Goal: Task Accomplishment & Management: Manage account settings

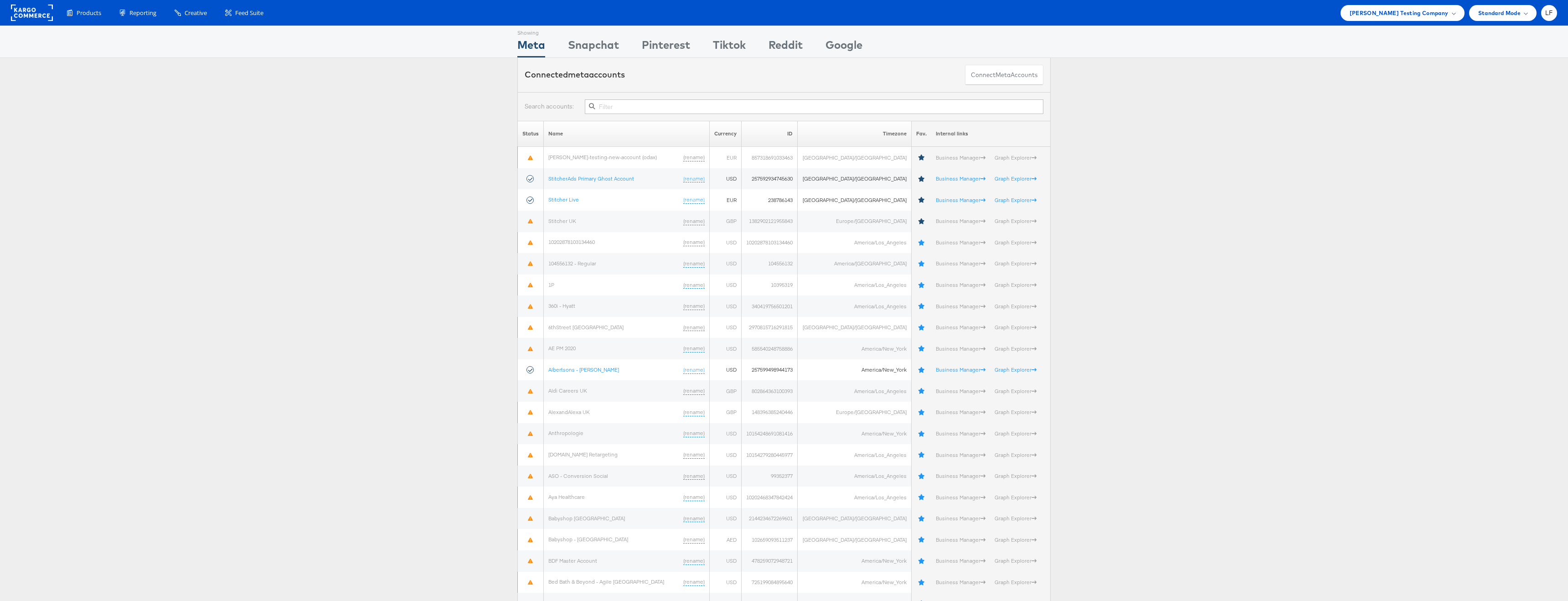
drag, startPoint x: 1552, startPoint y: 13, endPoint x: 1536, endPoint y: 27, distance: 21.3
click at [1552, 13] on span "LF" at bounding box center [1549, 13] width 8 height 6
click at [1476, 79] on li "Internal Dashboard" at bounding box center [1509, 86] width 96 height 17
click at [1475, 85] on link "Internal Dashboard" at bounding box center [1511, 86] width 78 height 9
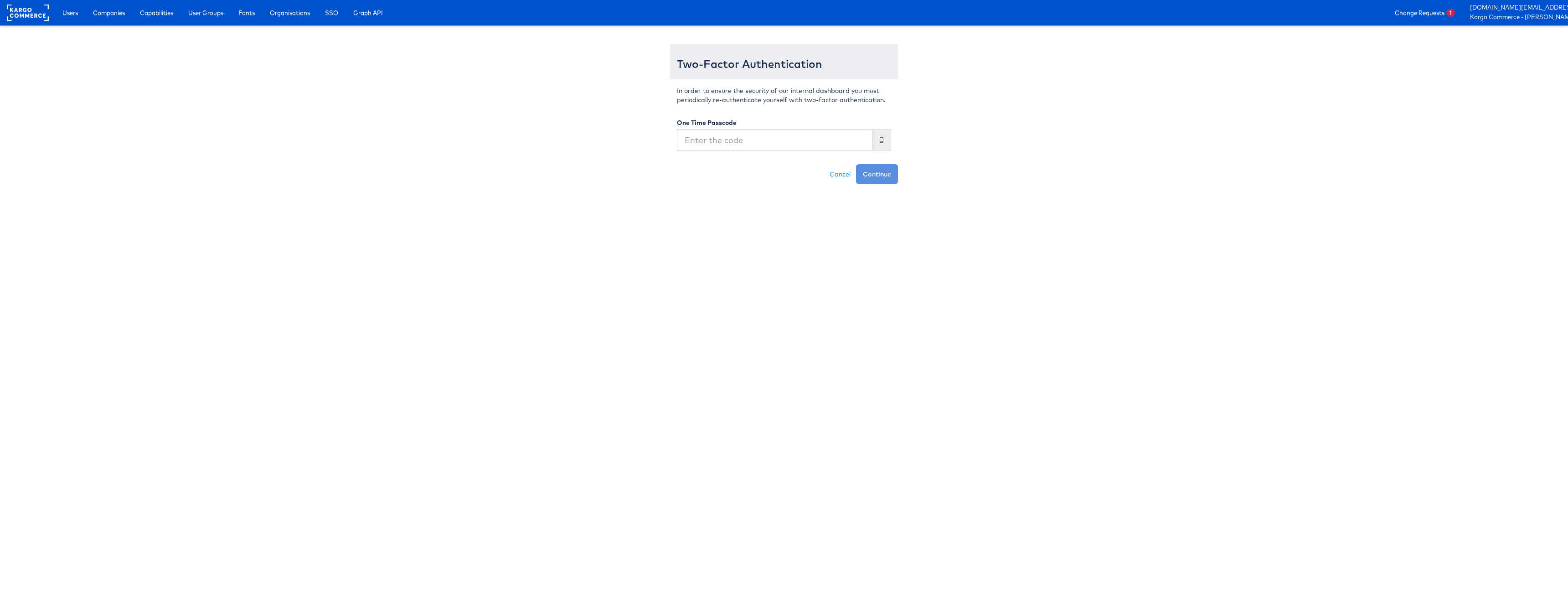
click at [740, 130] on input "text" at bounding box center [774, 140] width 195 height 21
type input "159649"
click at [856, 164] on button "Continue" at bounding box center [877, 174] width 42 height 20
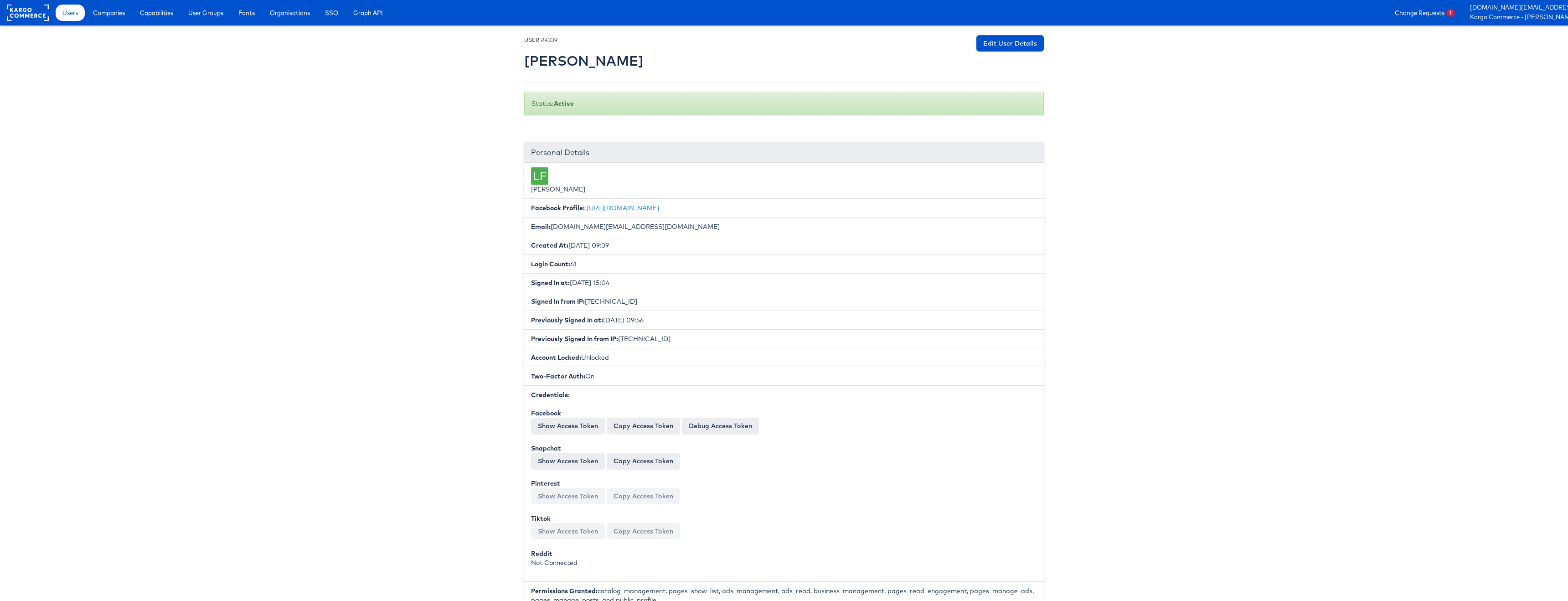
click at [1413, 13] on link "Change Requests 1" at bounding box center [1424, 12] width 74 height 16
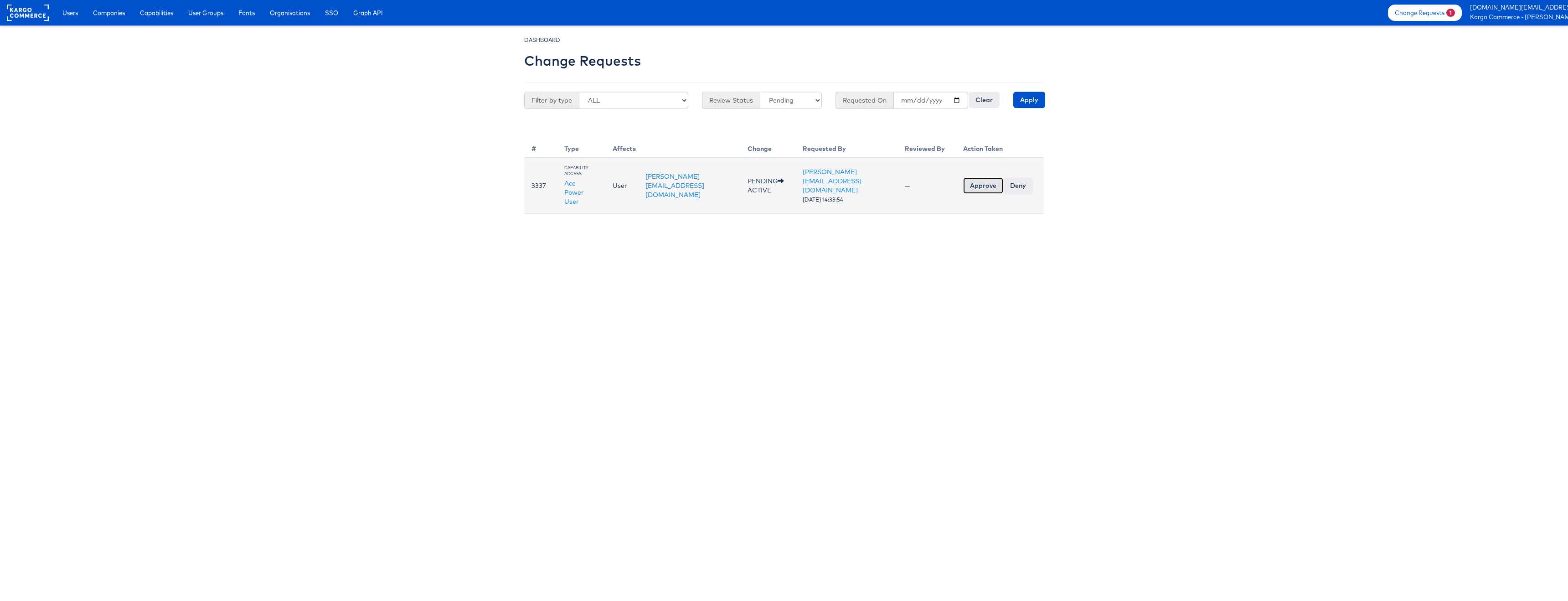
click at [982, 178] on input "Approve" at bounding box center [983, 185] width 40 height 16
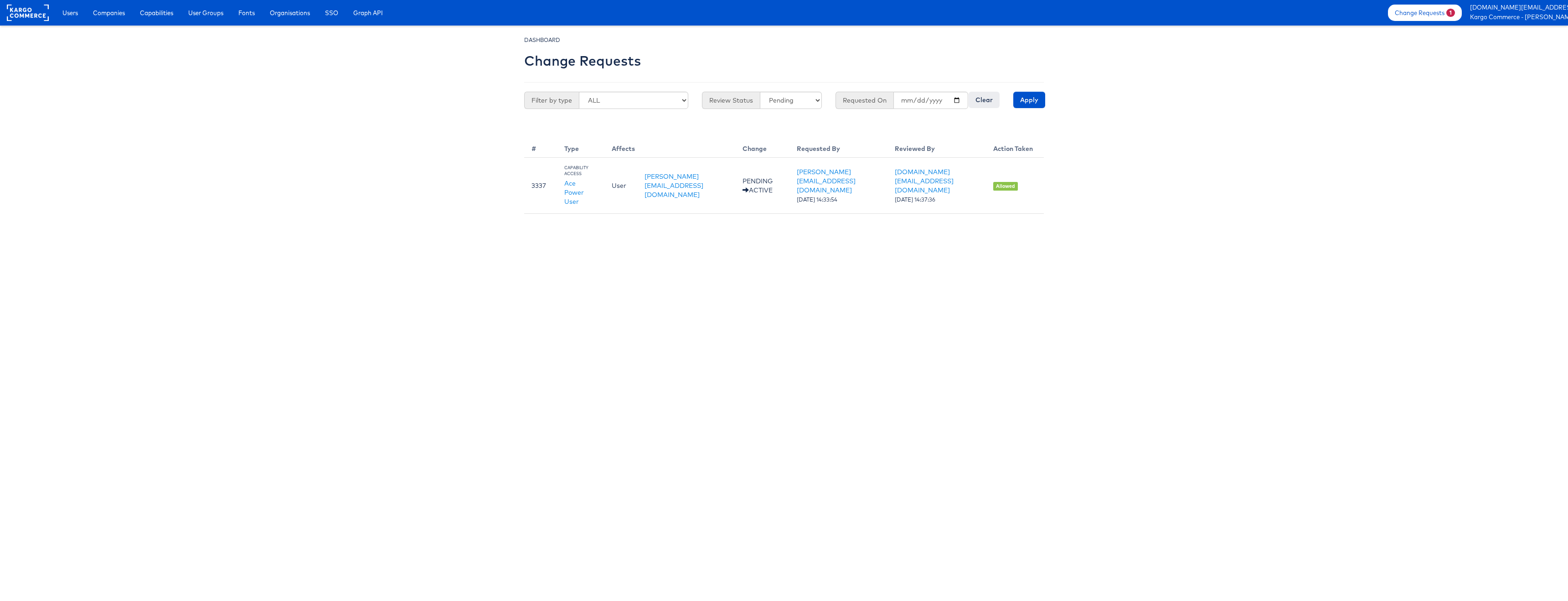
click at [754, 214] on html "Users Companies Capabilities User Groups Fonts Organisations SSO Graph API Chan…" at bounding box center [784, 107] width 1568 height 214
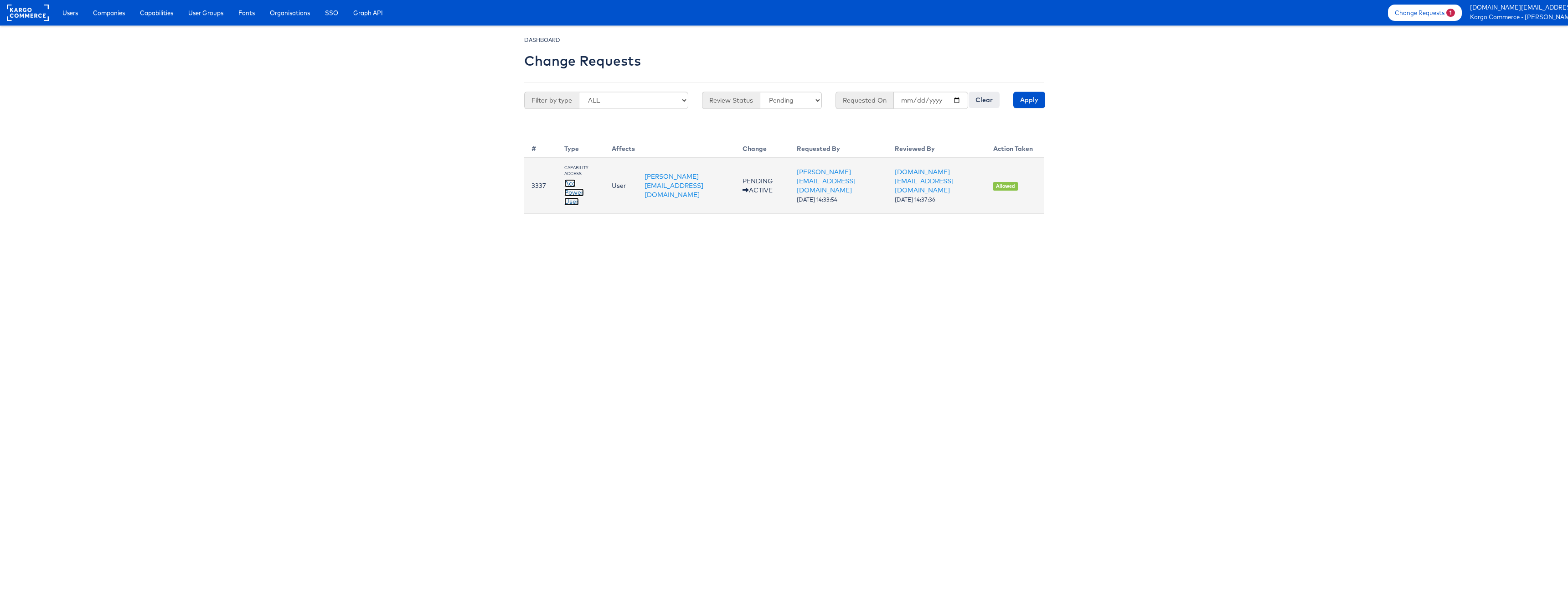
click at [584, 179] on link "Ace Power User" at bounding box center [574, 192] width 19 height 26
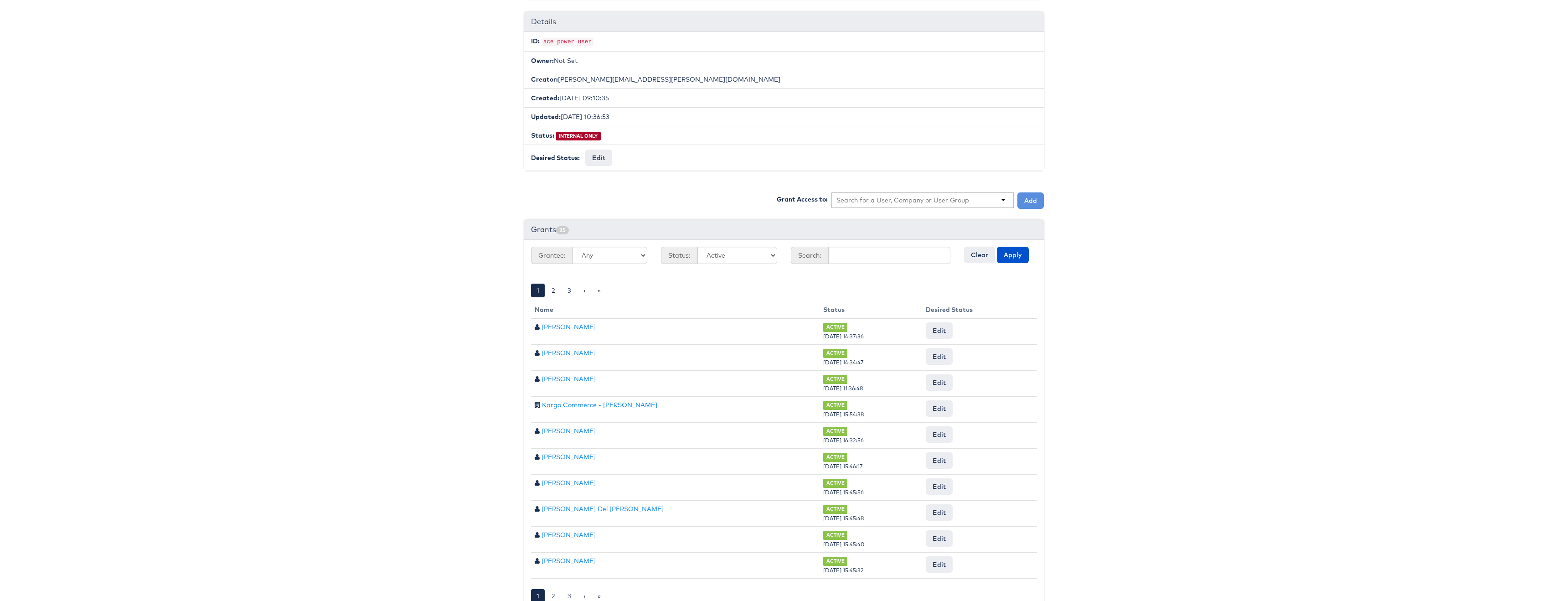
scroll to position [169, 0]
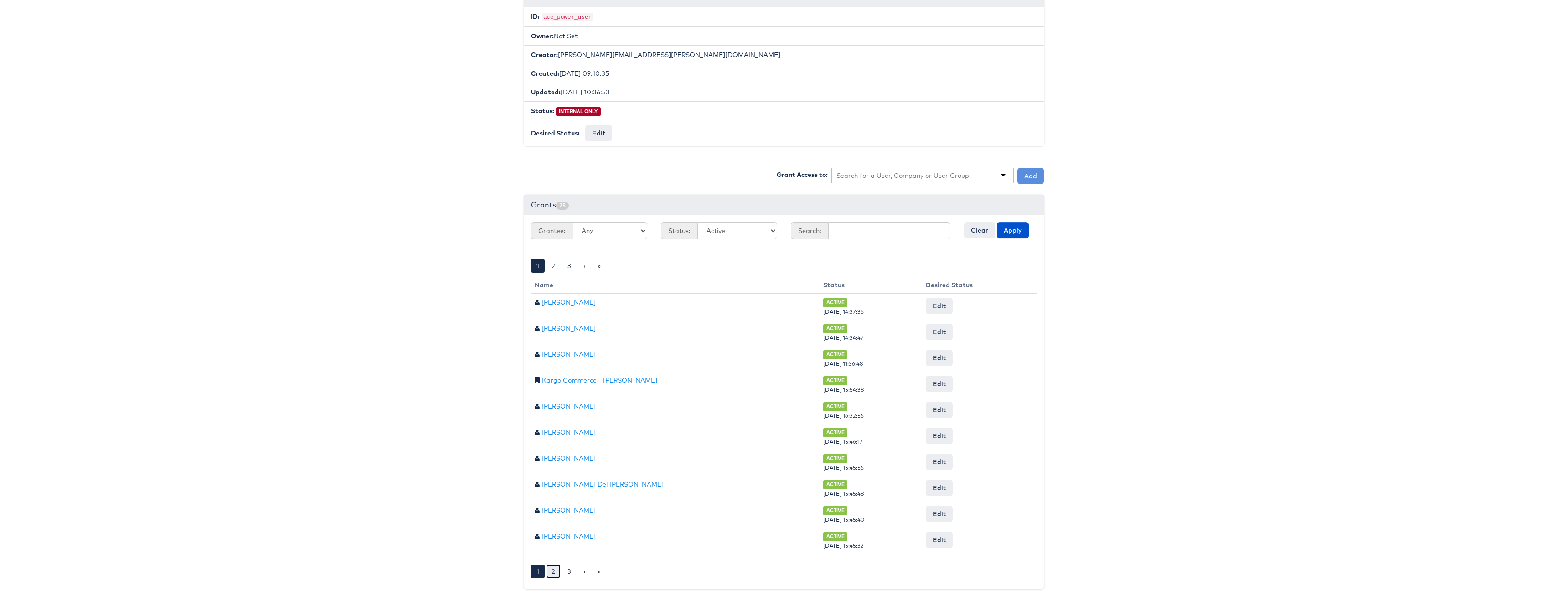
click at [559, 569] on link "2" at bounding box center [553, 571] width 15 height 13
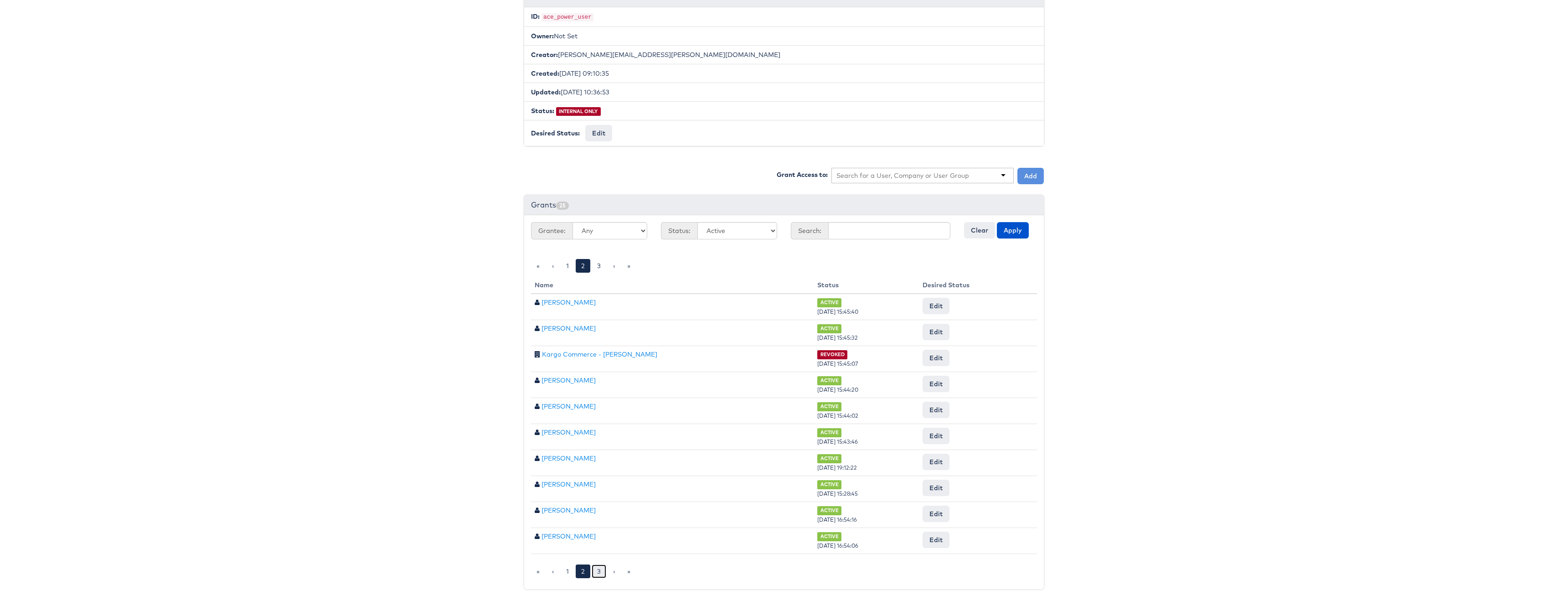
click at [595, 571] on link "3" at bounding box center [599, 571] width 15 height 13
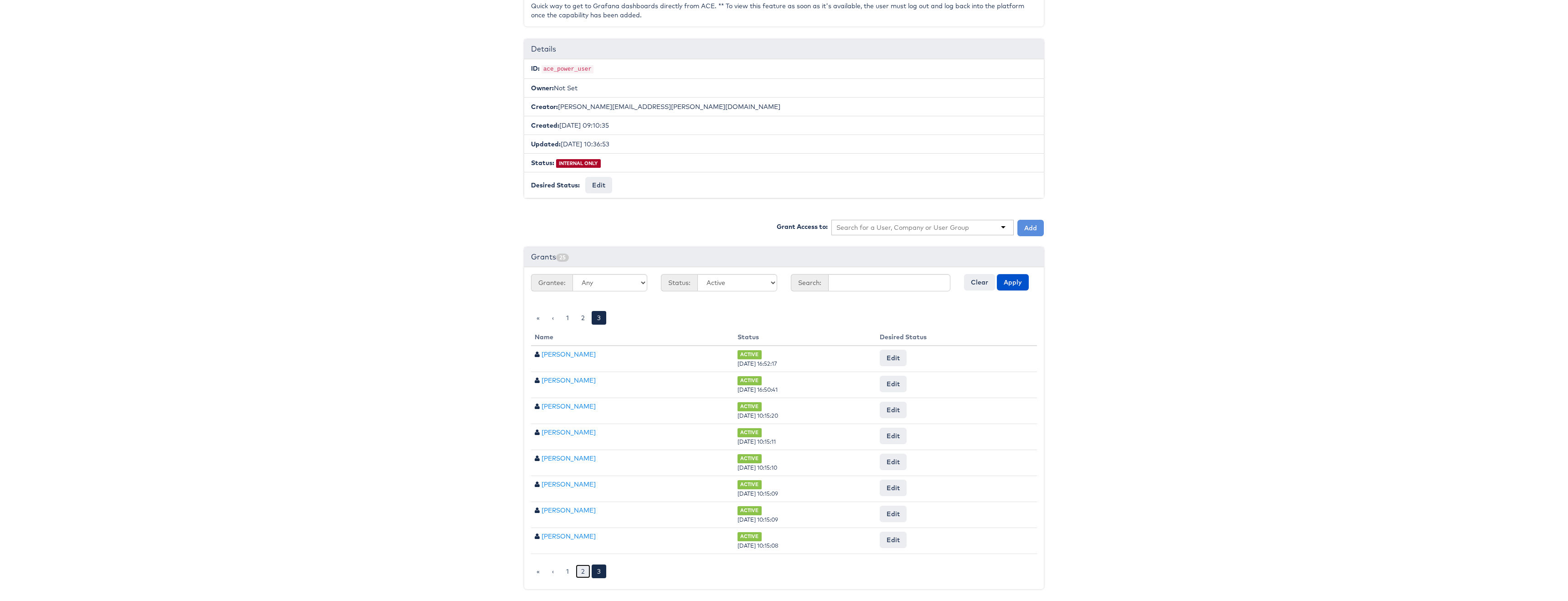
click at [584, 571] on link "2" at bounding box center [583, 571] width 15 height 13
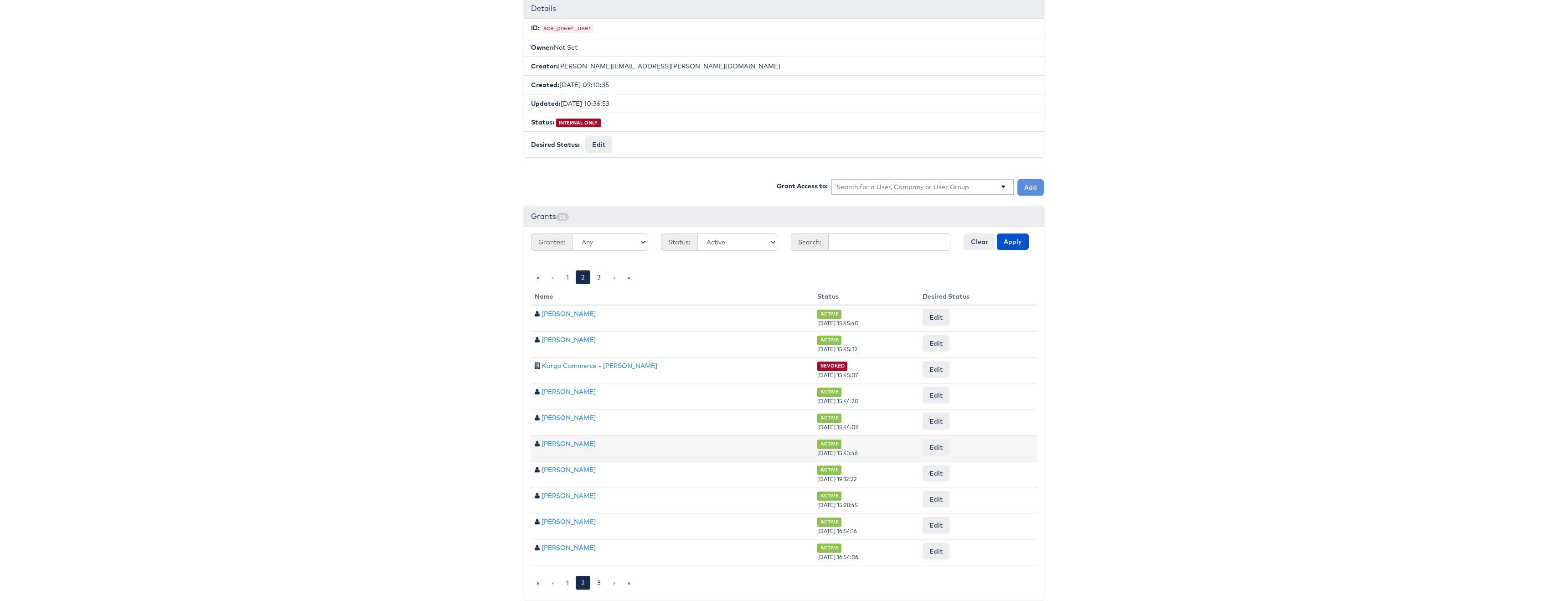
scroll to position [169, 0]
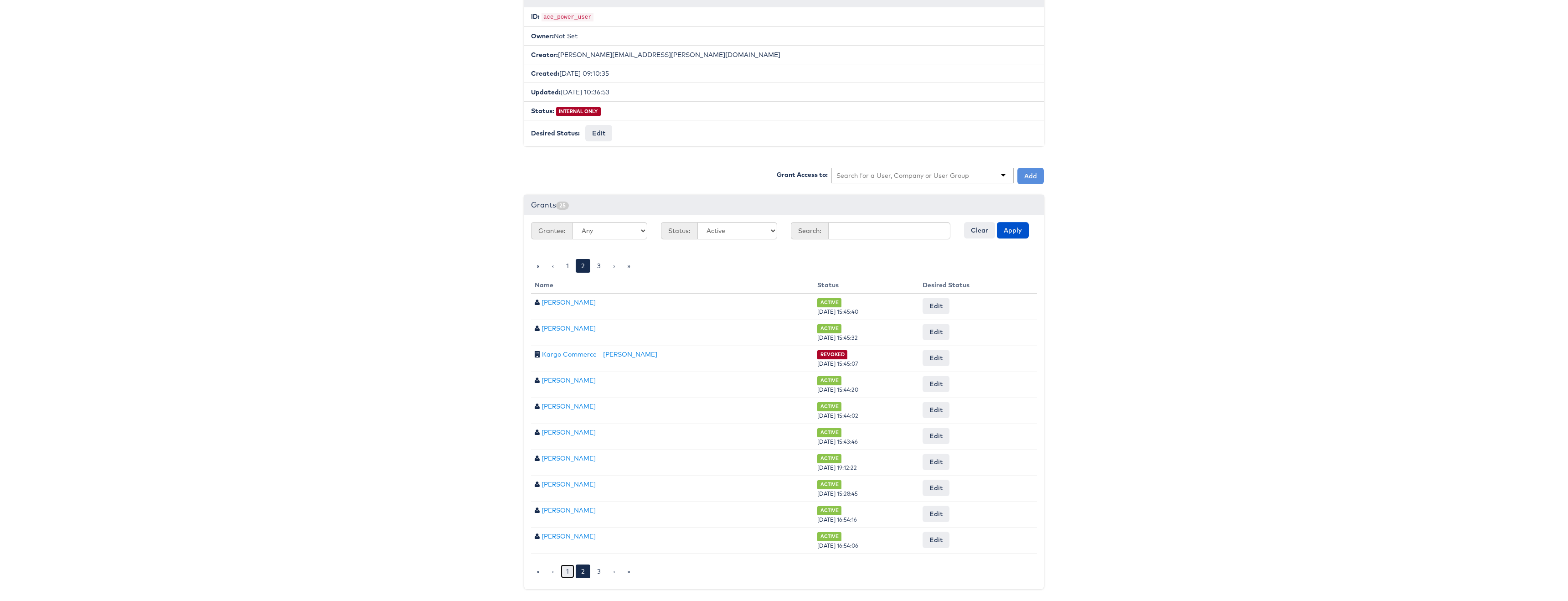
click at [567, 569] on link "1" at bounding box center [567, 571] width 13 height 13
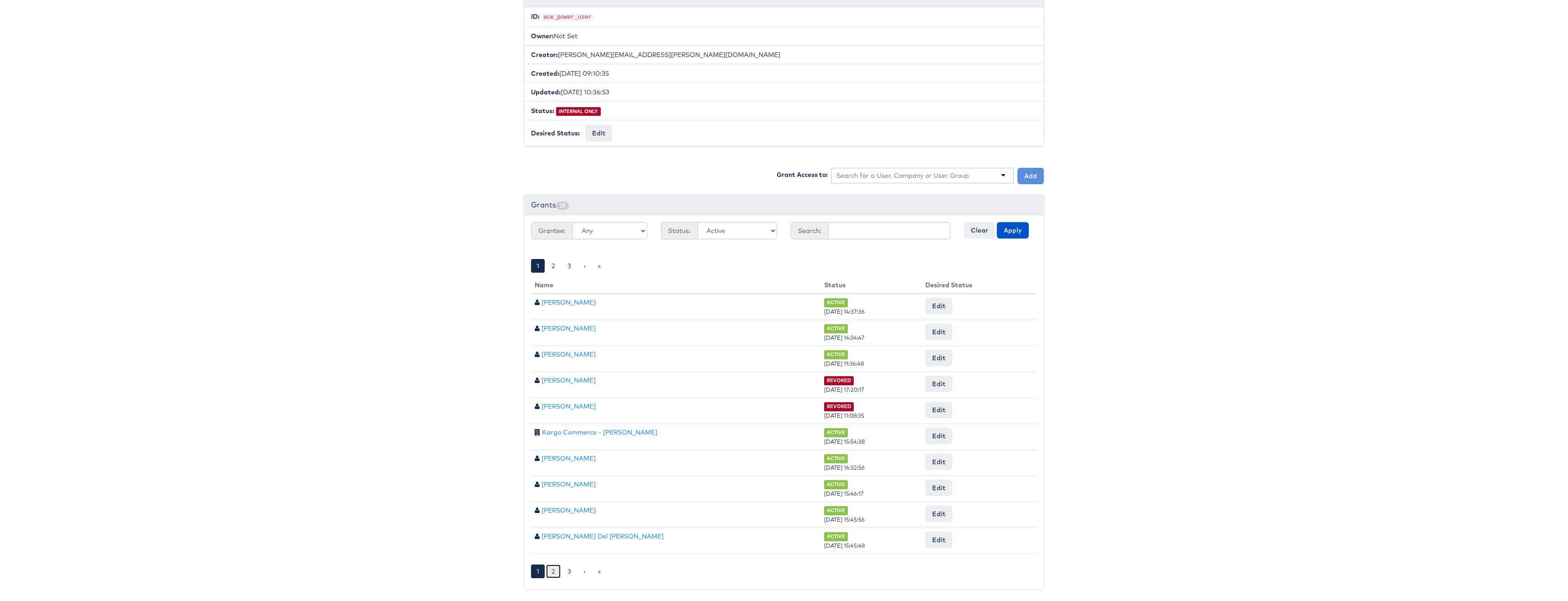
click at [559, 569] on link "2" at bounding box center [553, 571] width 15 height 13
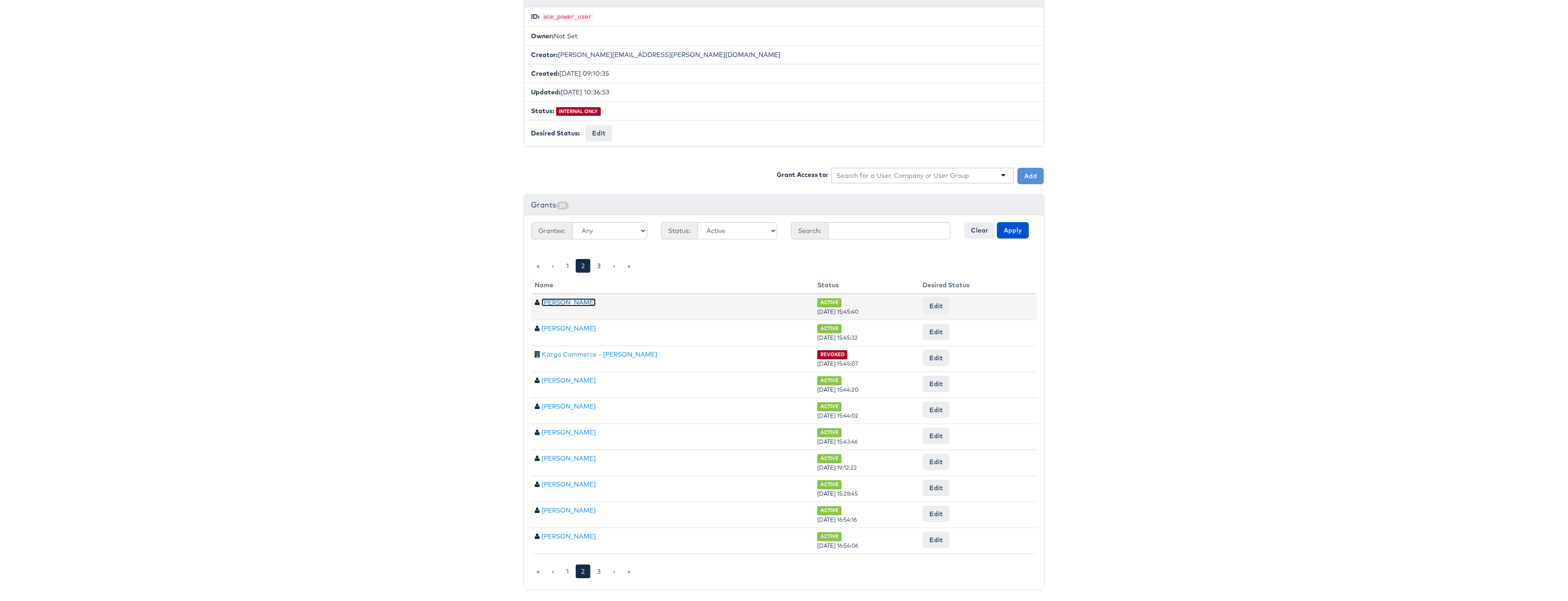
click at [562, 302] on link "Dan Cronin" at bounding box center [569, 302] width 54 height 8
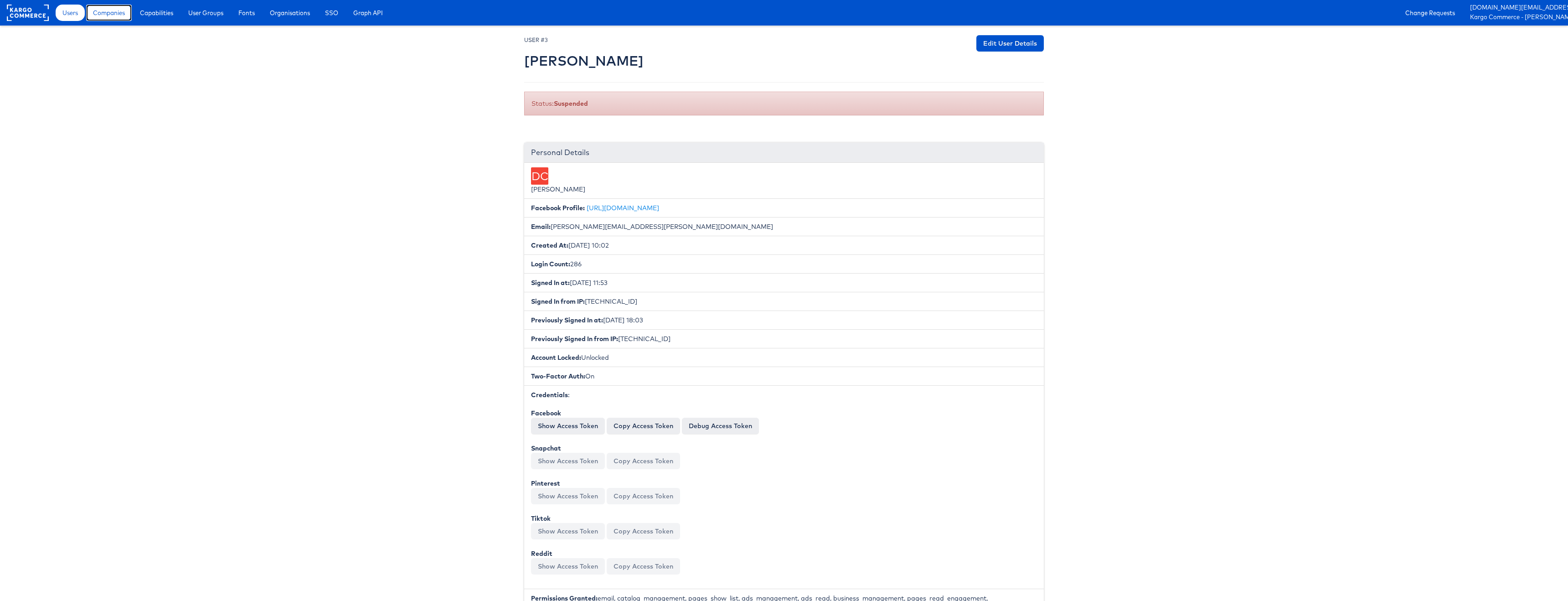
click at [109, 10] on span "Companies" at bounding box center [109, 12] width 32 height 9
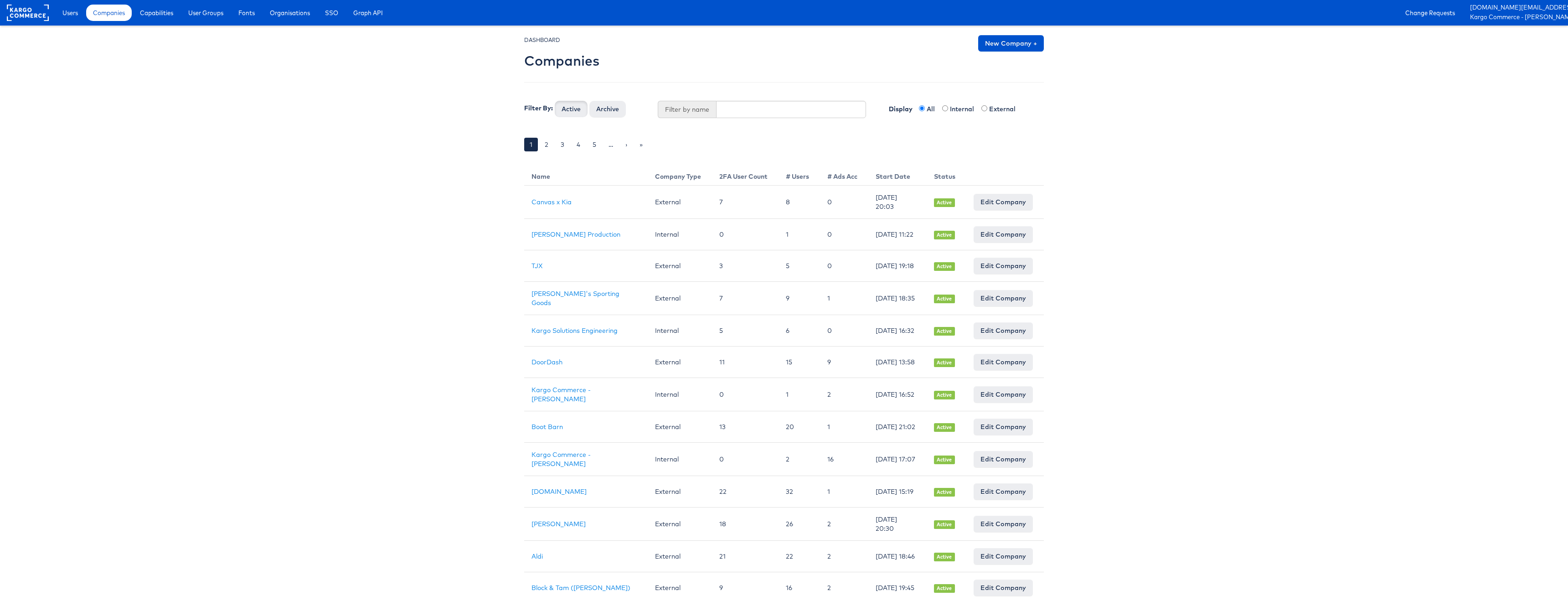
click at [994, 109] on label "External" at bounding box center [1005, 108] width 32 height 9
click at [985, 109] on input "radio" at bounding box center [984, 108] width 6 height 6
radio input "true"
radio input "false"
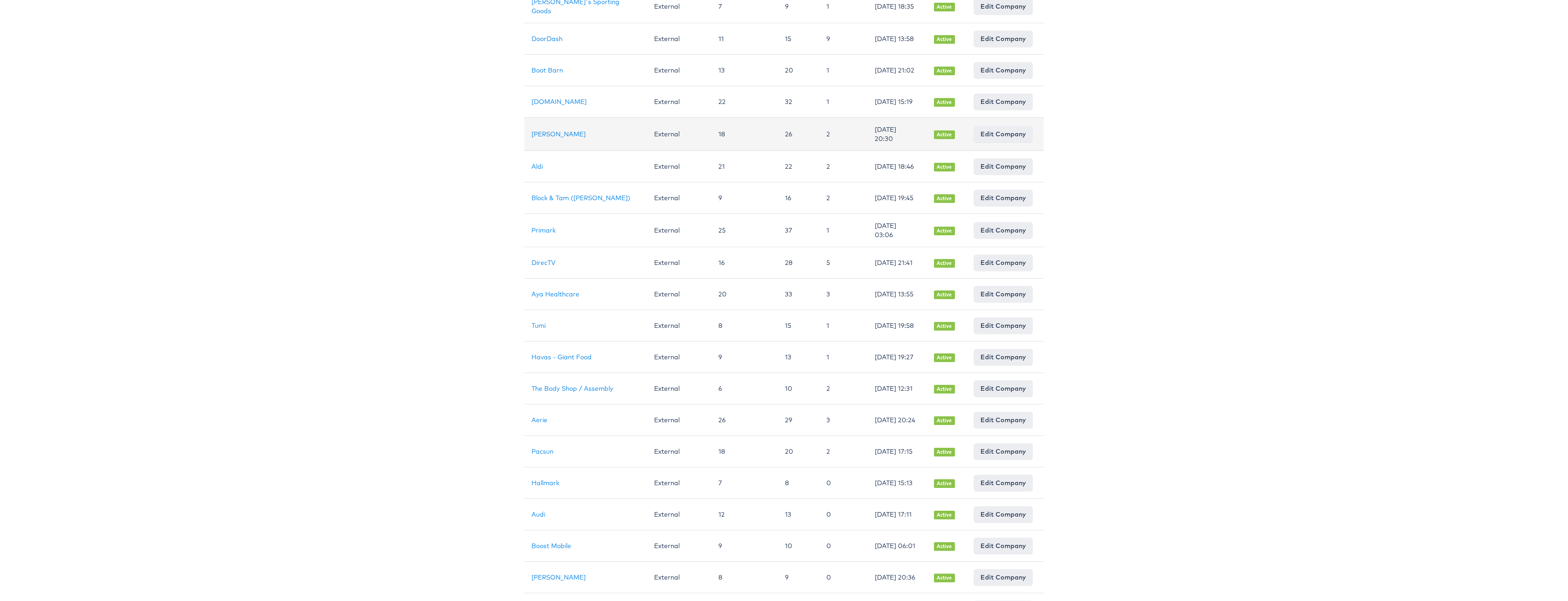
scroll to position [425, 0]
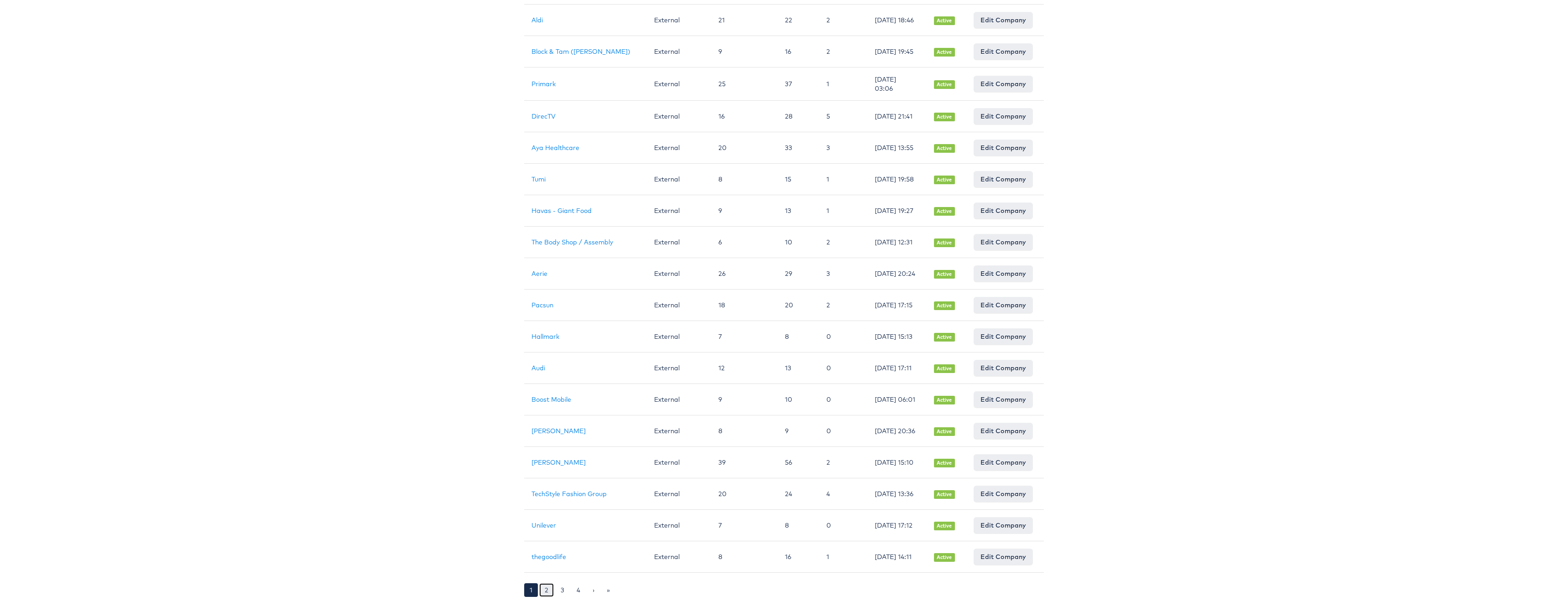
click at [546, 590] on link "2" at bounding box center [547, 590] width 15 height 13
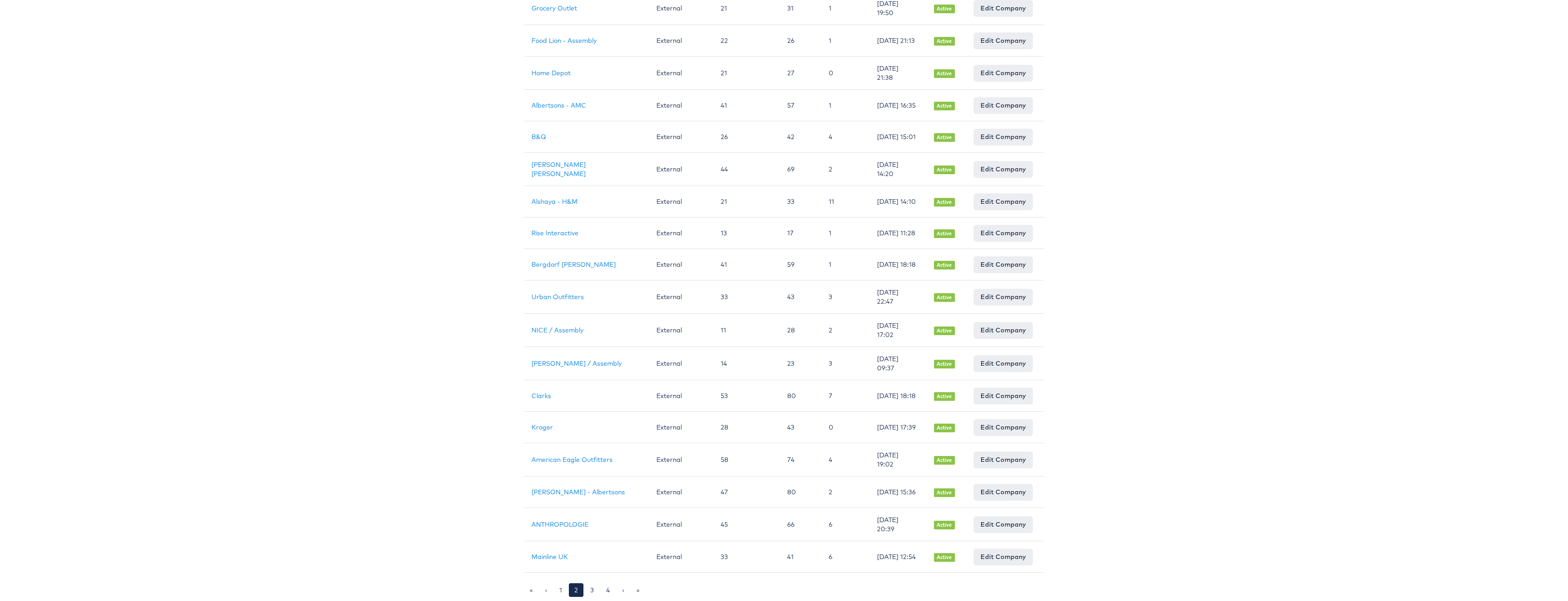
scroll to position [423, 0]
click at [590, 589] on link "3" at bounding box center [592, 590] width 15 height 13
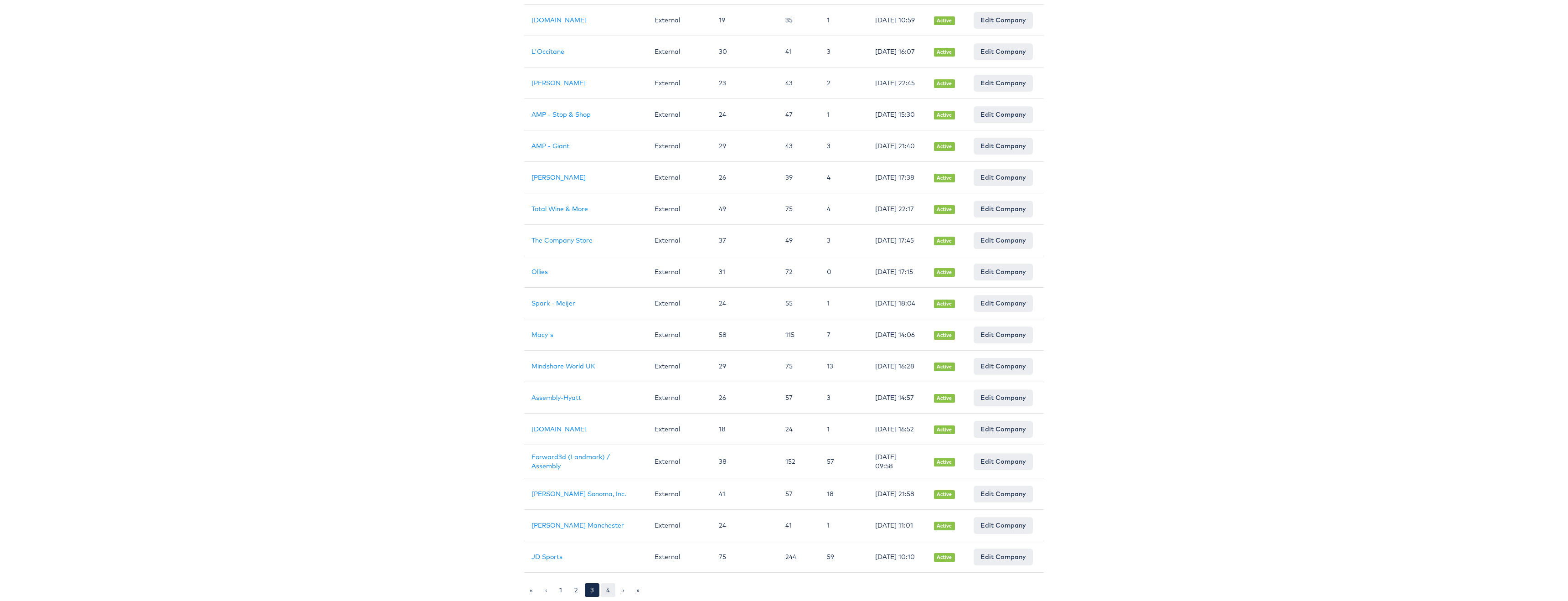
scroll to position [436, 0]
click at [610, 585] on link "4" at bounding box center [608, 590] width 15 height 13
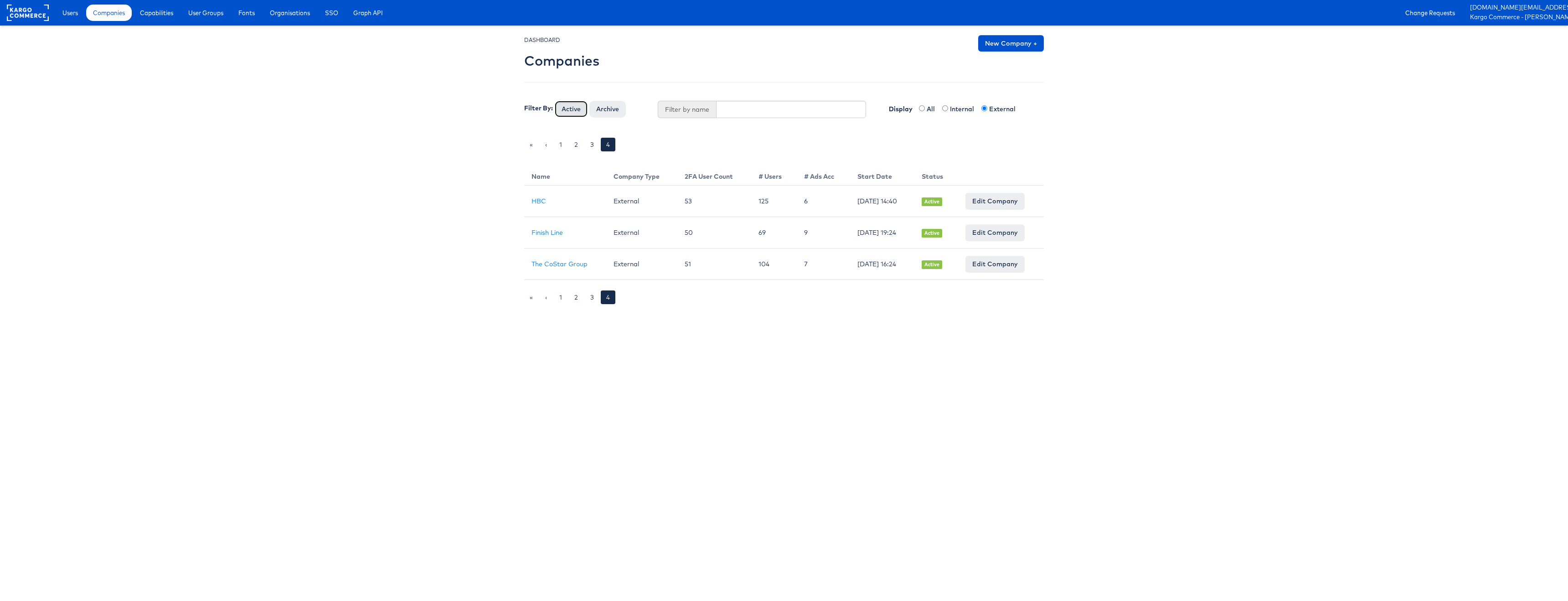
click at [567, 110] on button "Active" at bounding box center [571, 108] width 33 height 16
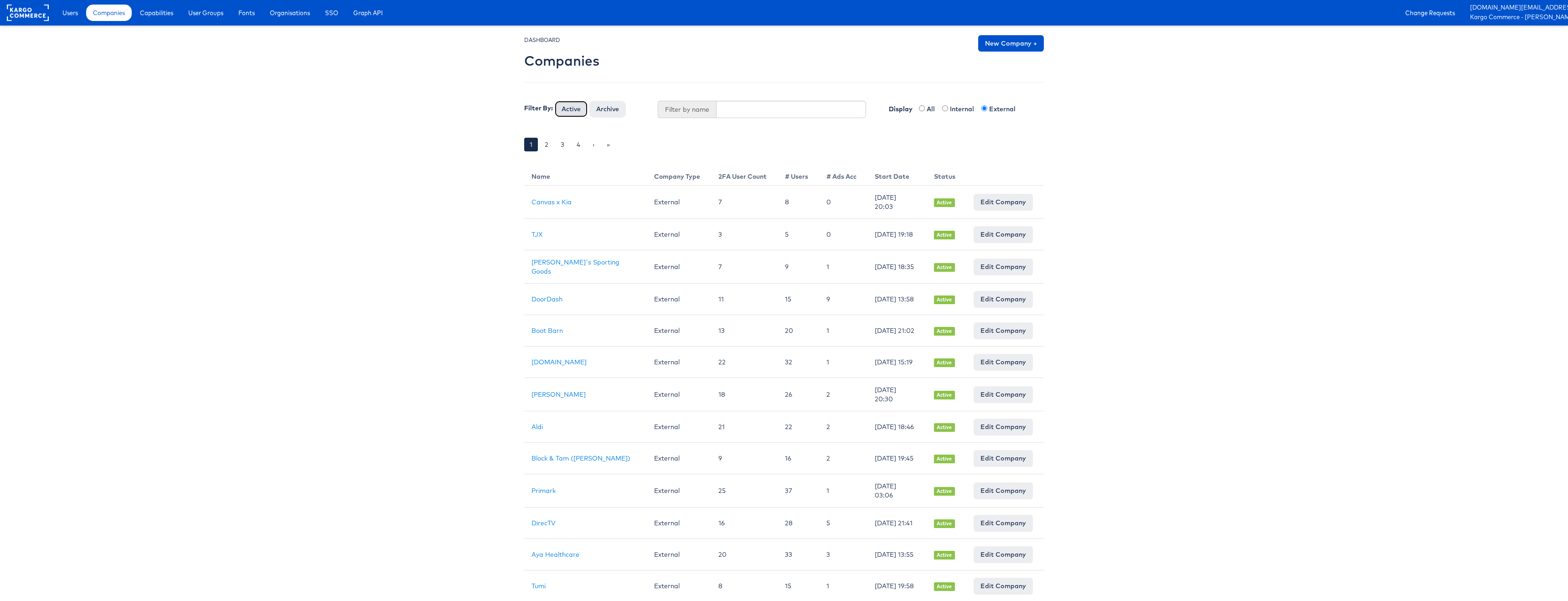
click at [571, 107] on button "Active" at bounding box center [571, 108] width 33 height 16
click at [605, 108] on button "Archive" at bounding box center [607, 108] width 37 height 16
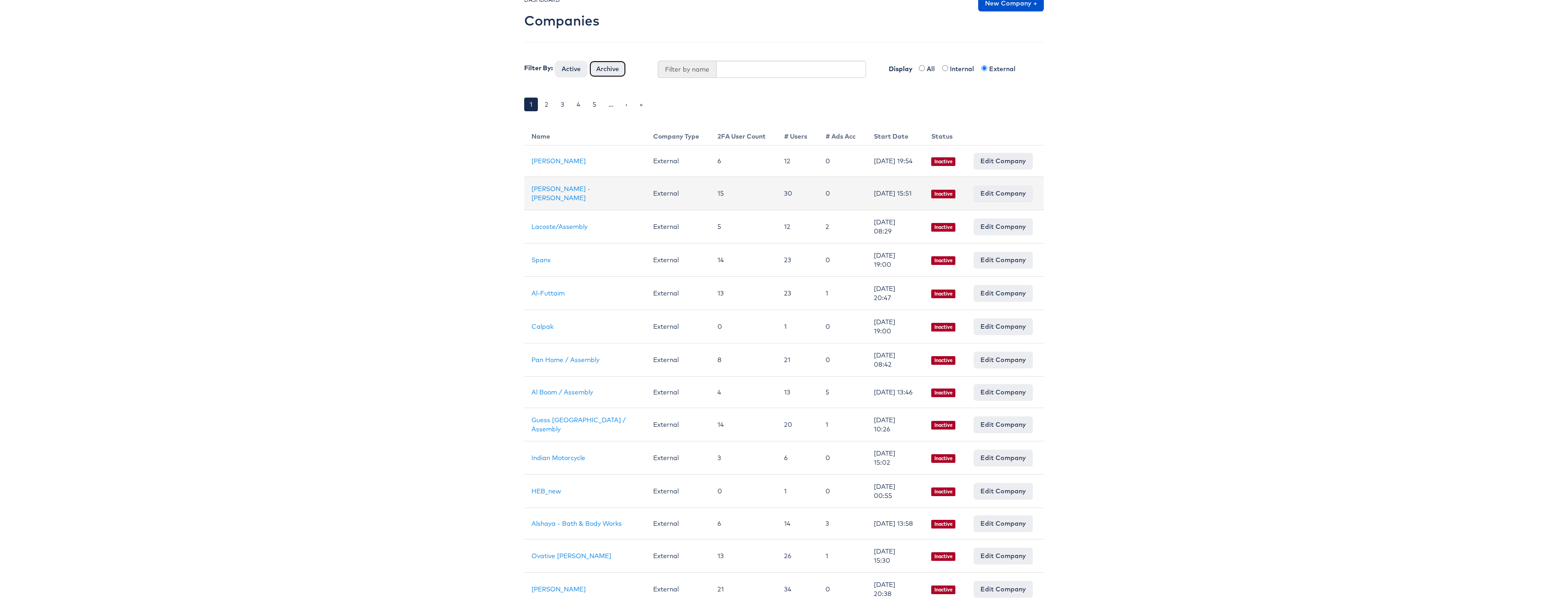
scroll to position [44, 0]
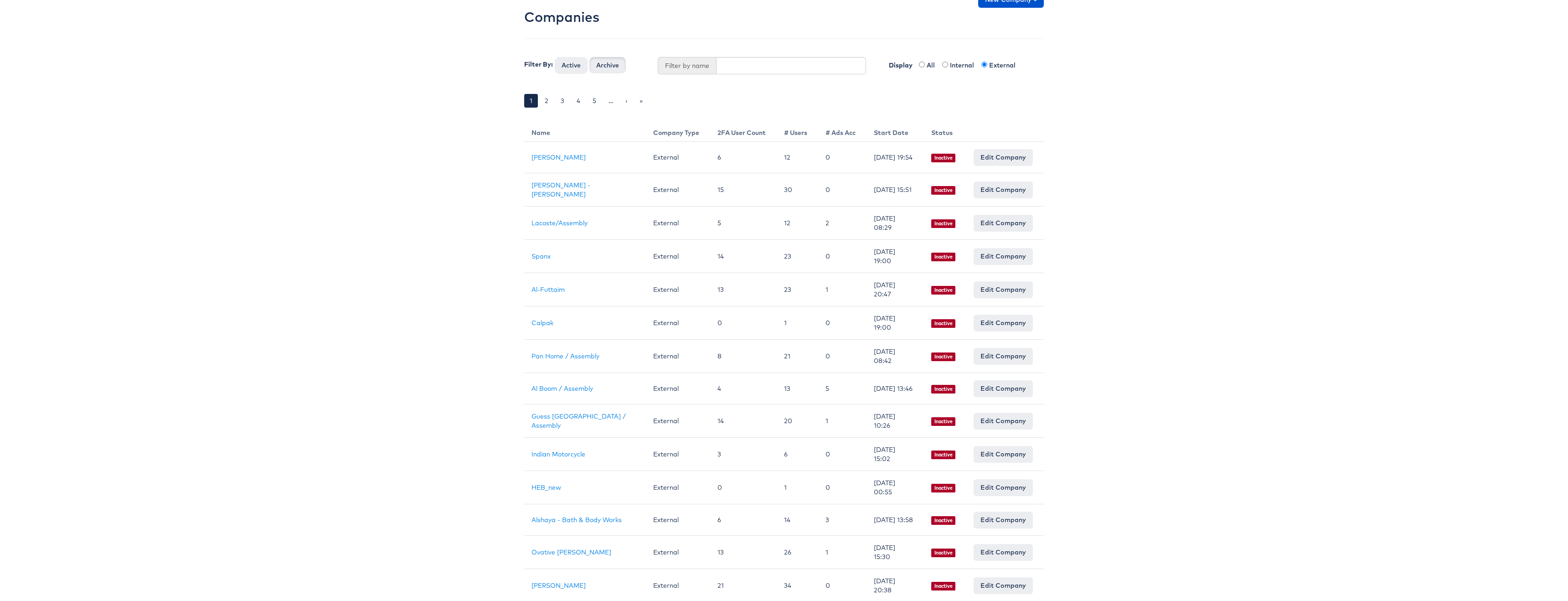
click at [777, 132] on th "# Users" at bounding box center [797, 131] width 41 height 21
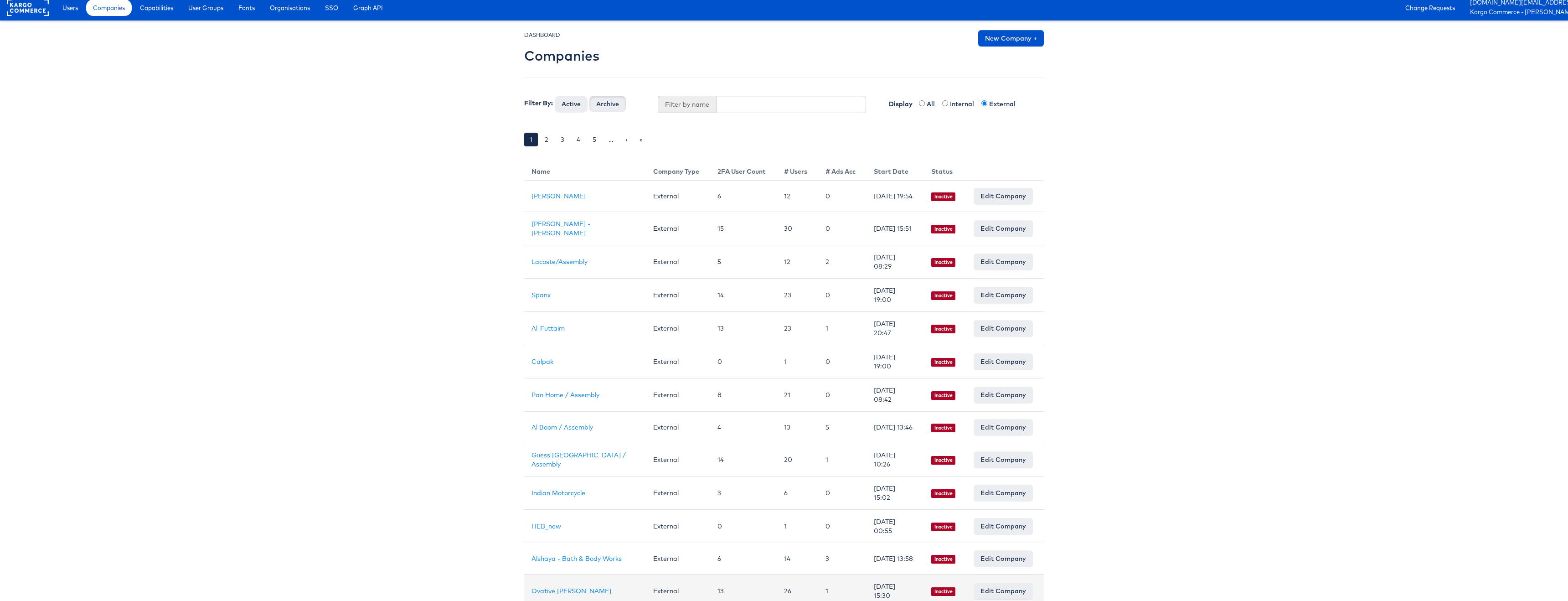
scroll to position [0, 0]
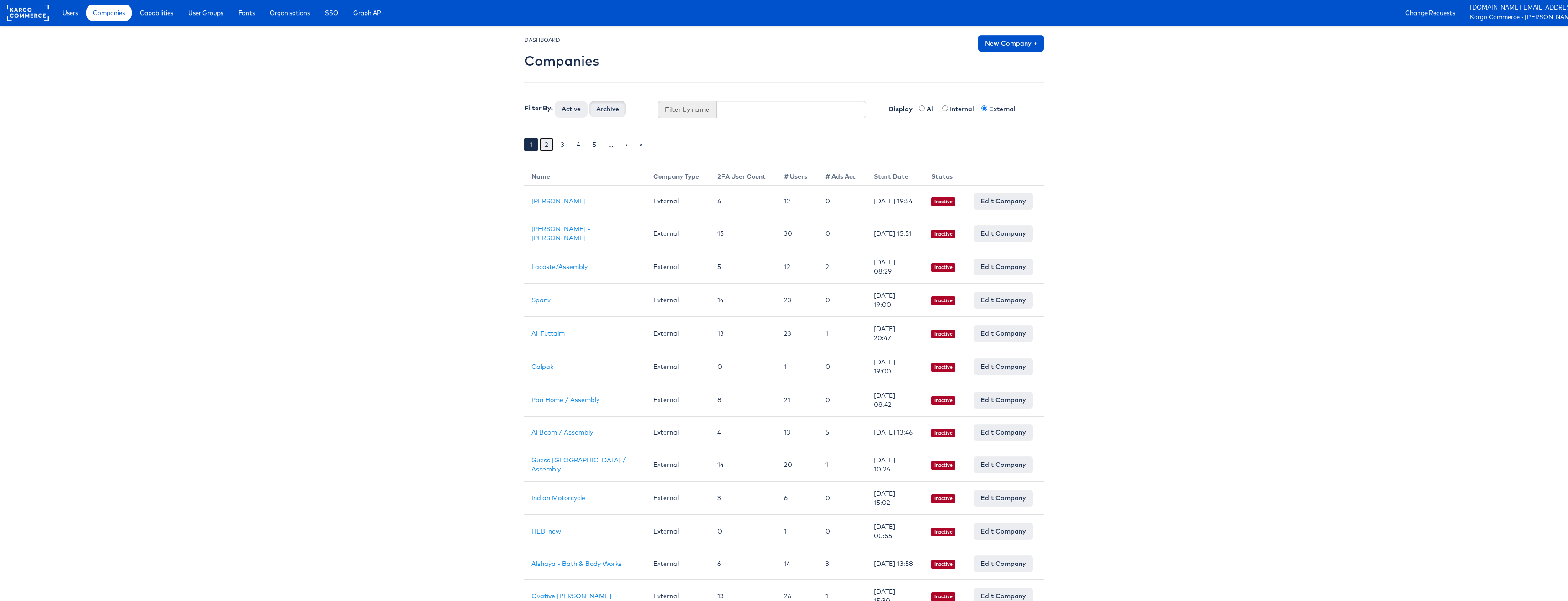
click at [551, 142] on link "2" at bounding box center [547, 144] width 15 height 13
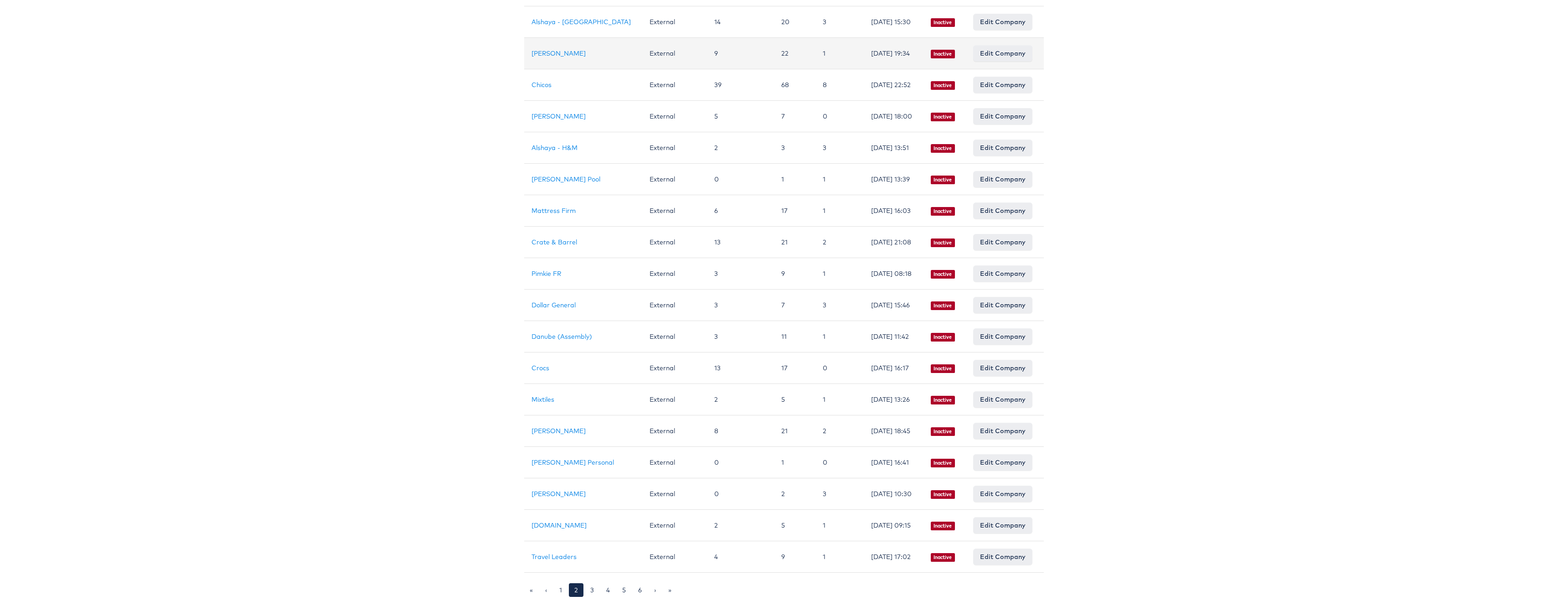
scroll to position [429, 0]
click at [589, 589] on link "3" at bounding box center [592, 590] width 15 height 13
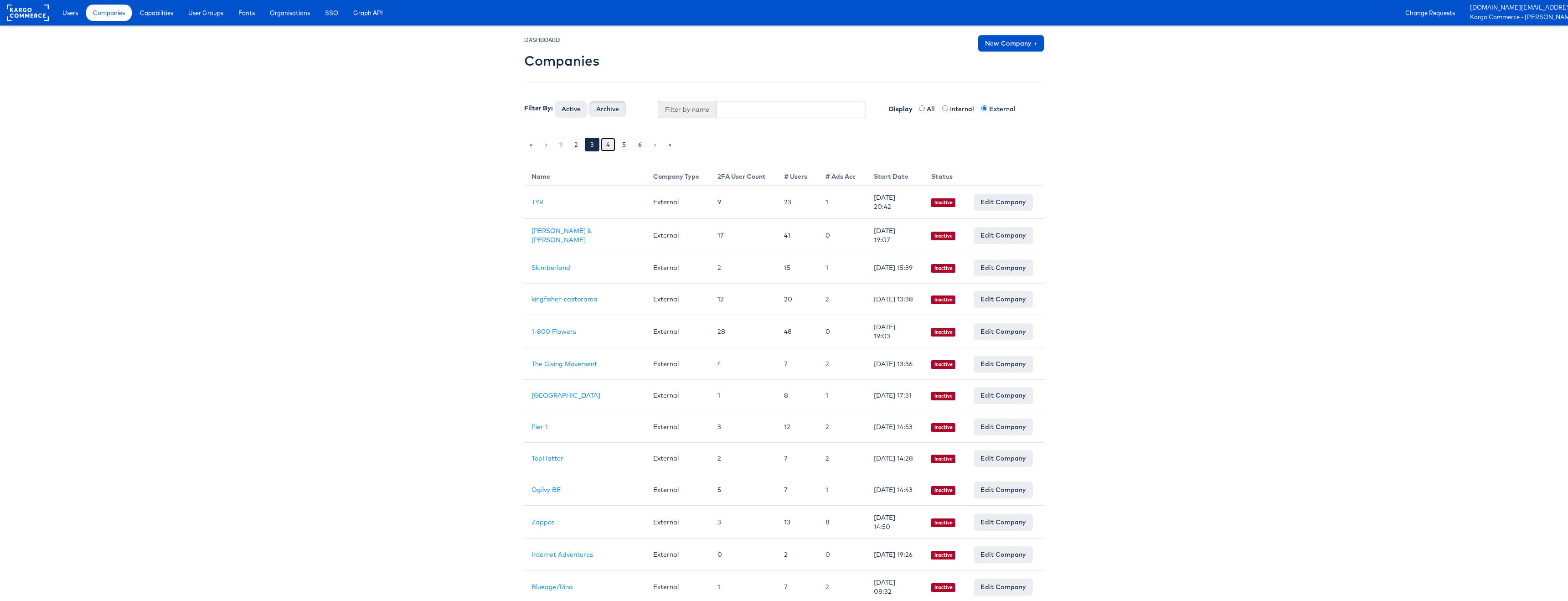
click at [607, 144] on link "4" at bounding box center [608, 144] width 15 height 13
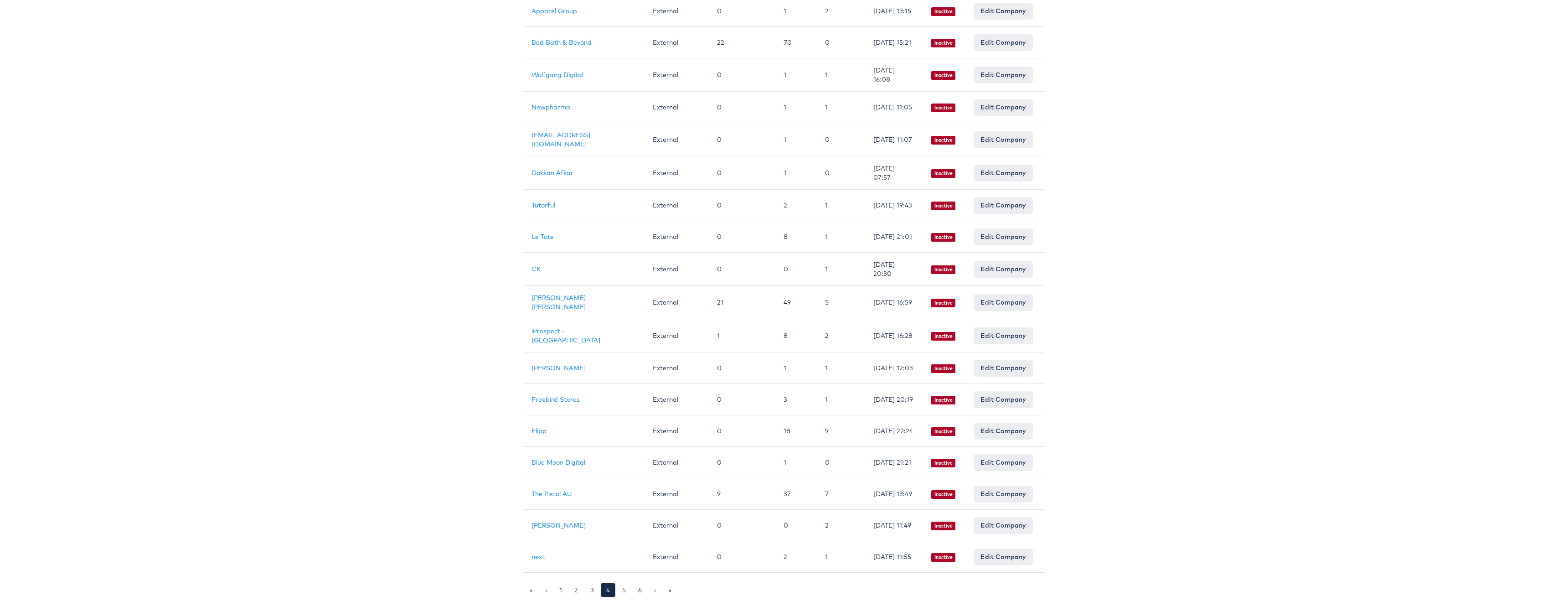
scroll to position [429, 0]
click at [623, 589] on link "5" at bounding box center [624, 590] width 15 height 13
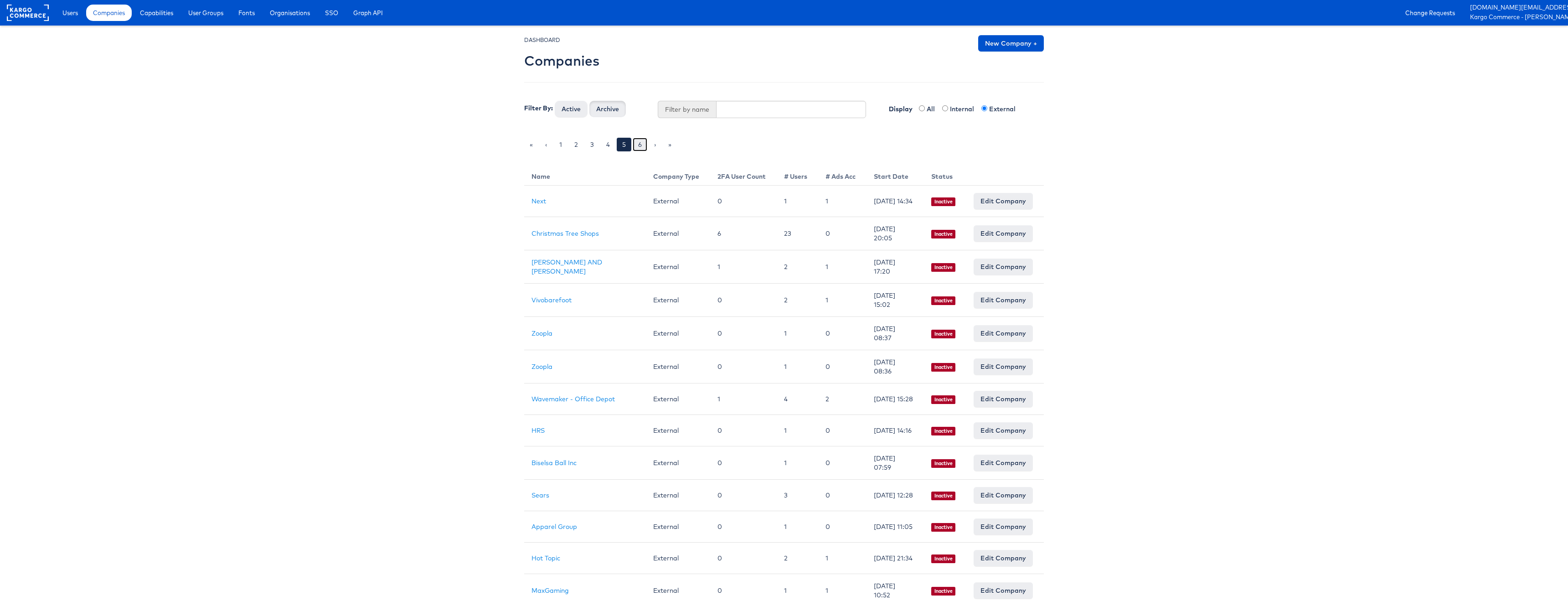
click at [640, 147] on link "6" at bounding box center [640, 144] width 15 height 13
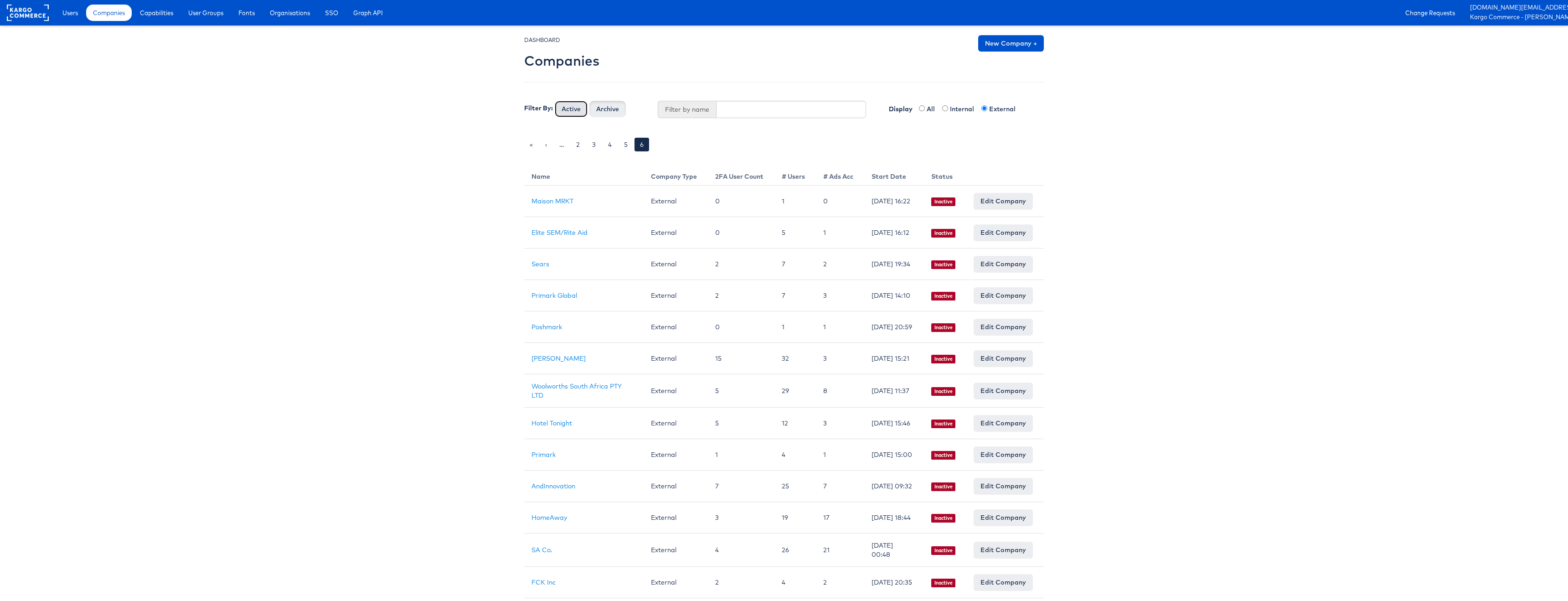
click at [561, 107] on button "Active" at bounding box center [571, 108] width 33 height 16
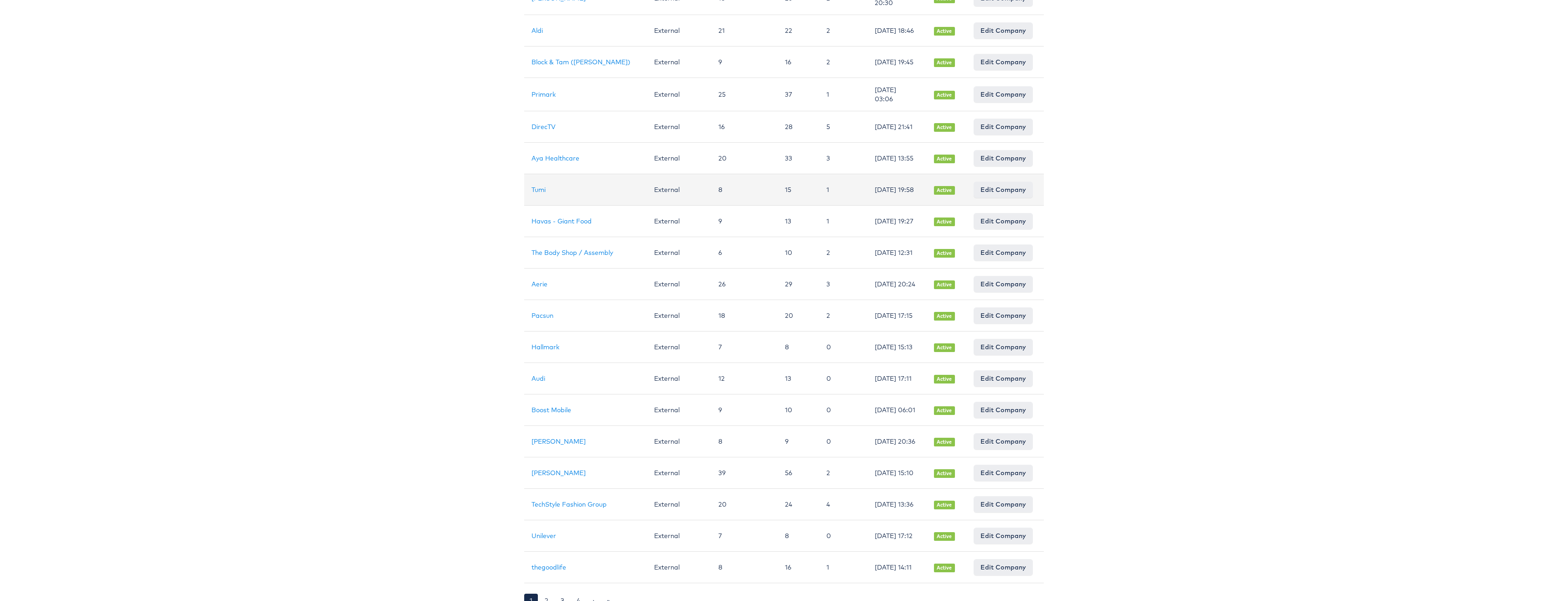
scroll to position [425, 0]
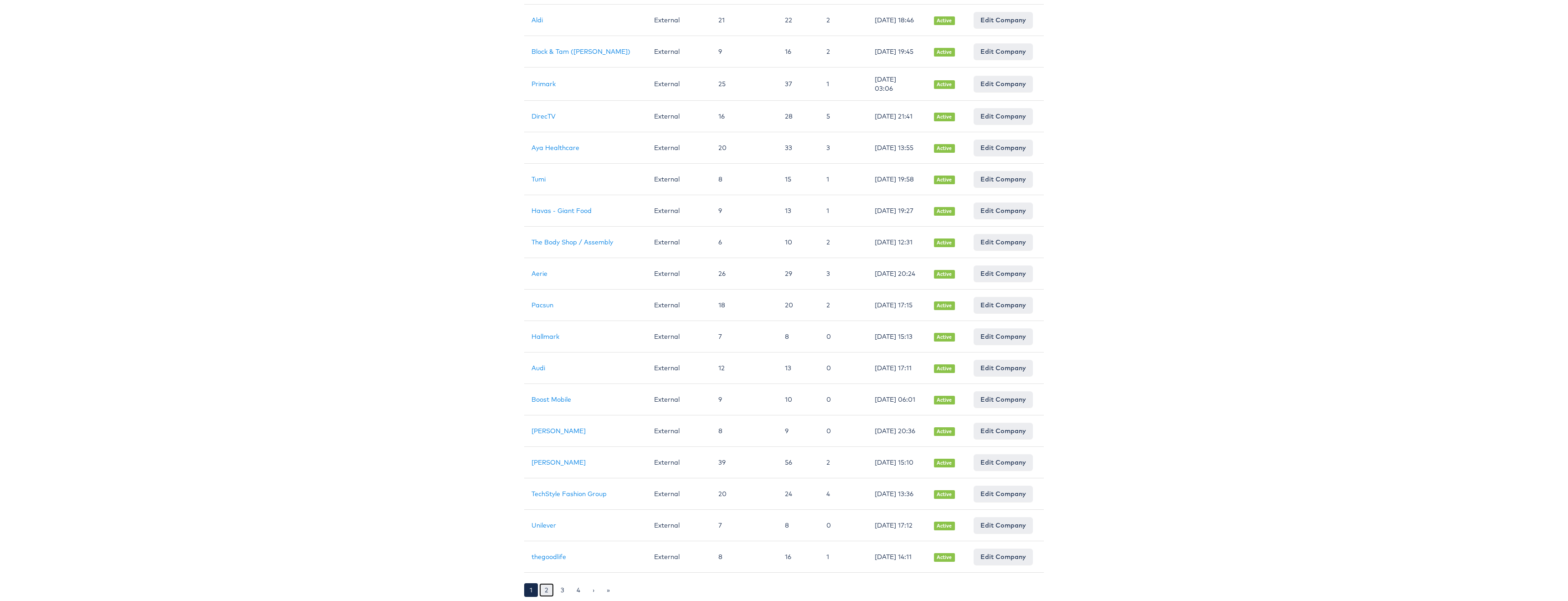
click at [548, 589] on link "2" at bounding box center [547, 590] width 15 height 13
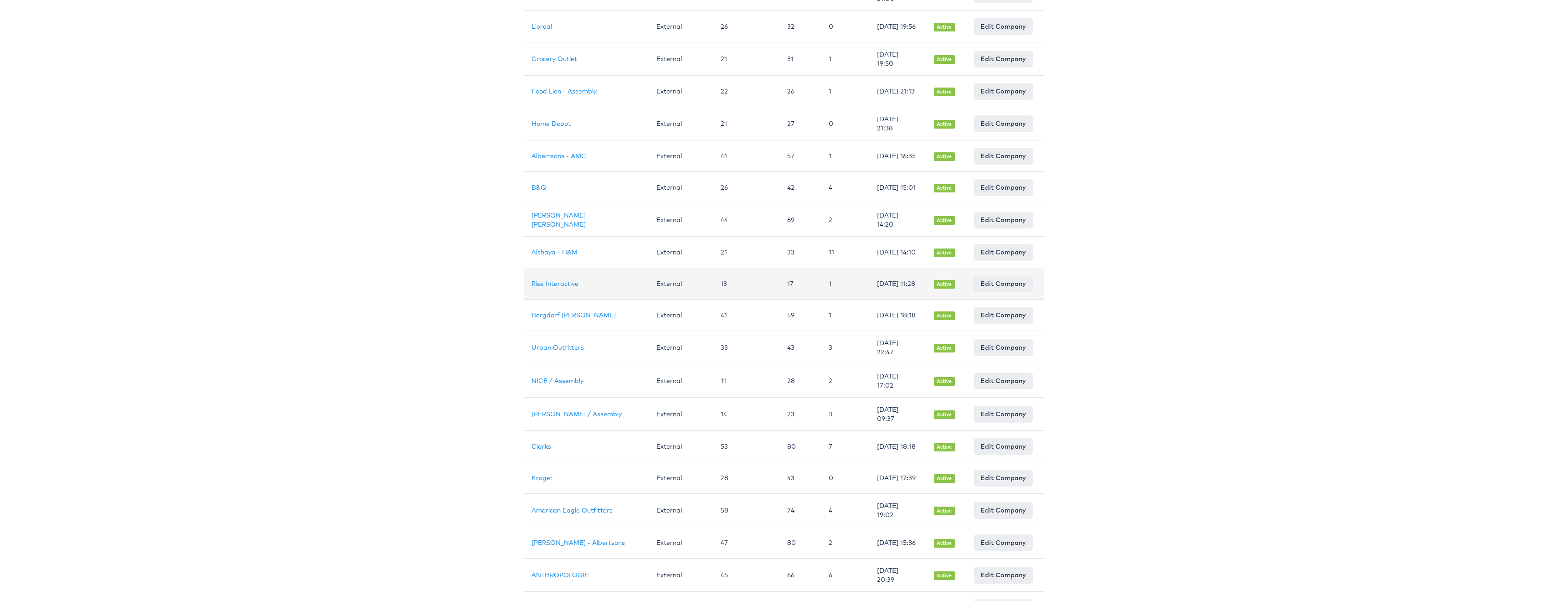
scroll to position [423, 0]
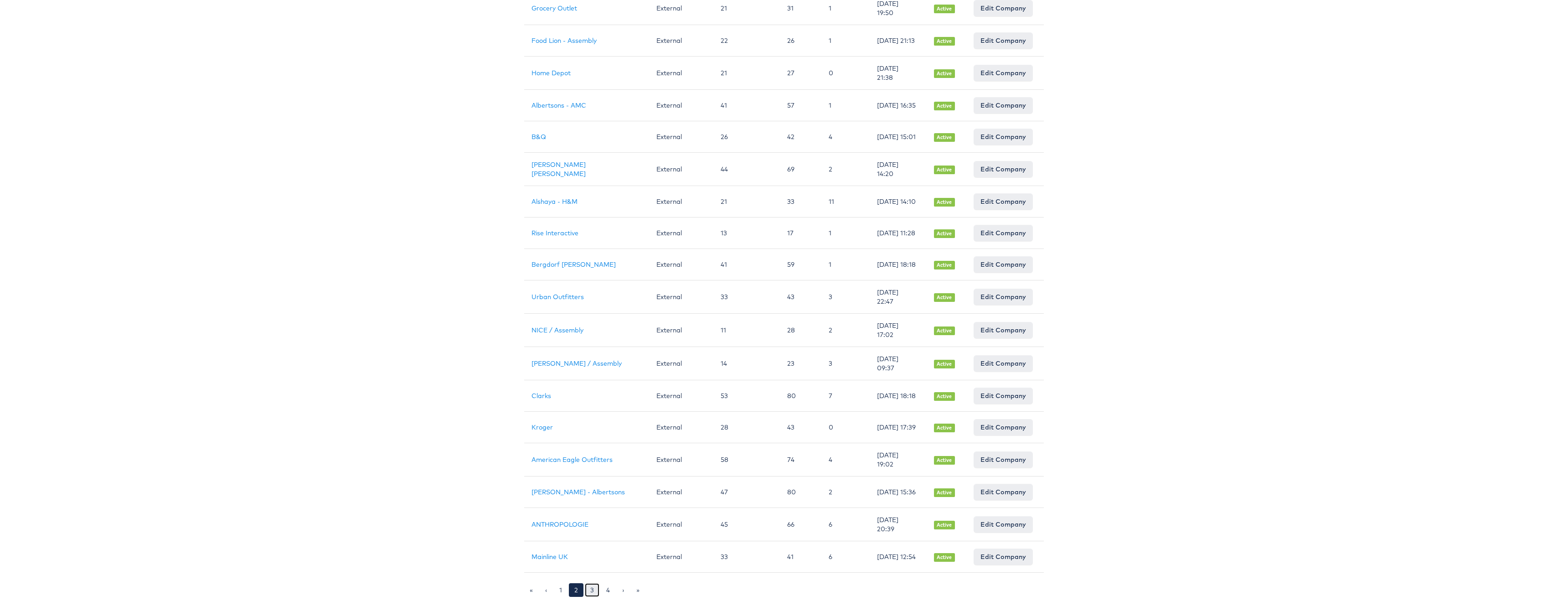
click at [587, 590] on link "3" at bounding box center [592, 590] width 15 height 13
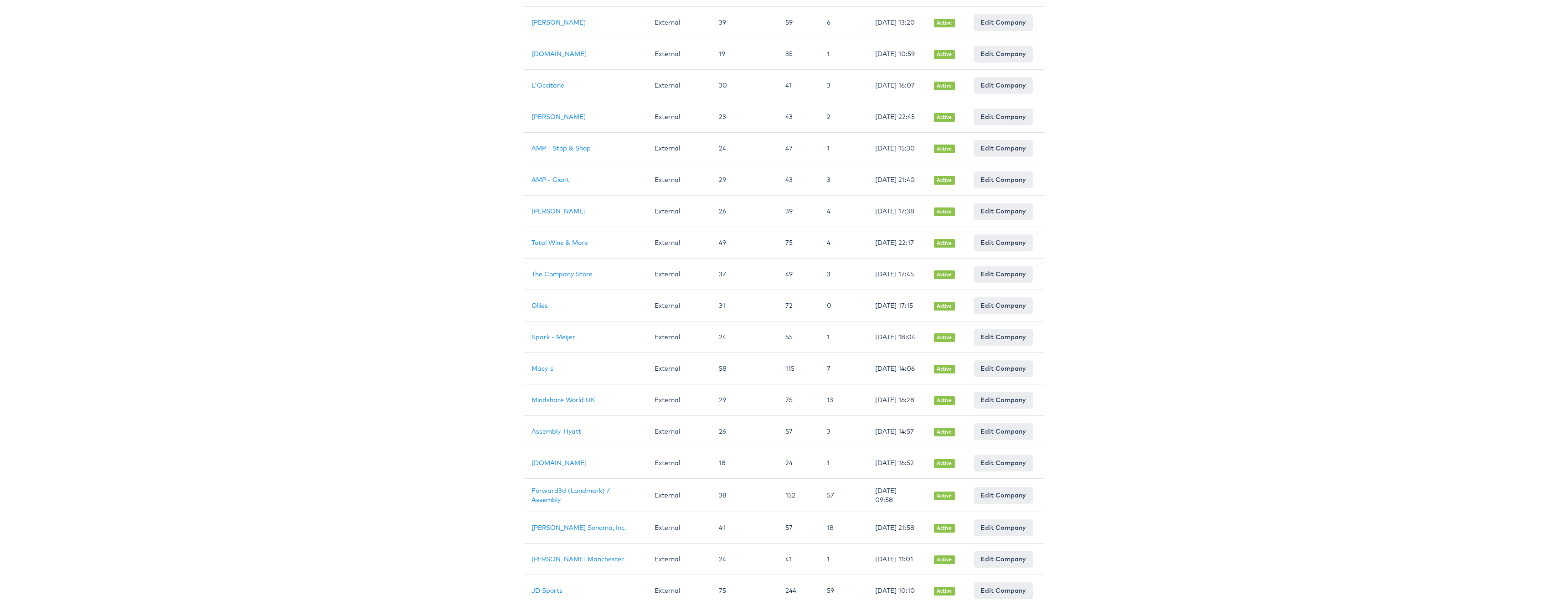
scroll to position [436, 0]
click at [609, 593] on link "4" at bounding box center [608, 590] width 15 height 13
